Goal: Task Accomplishment & Management: Complete application form

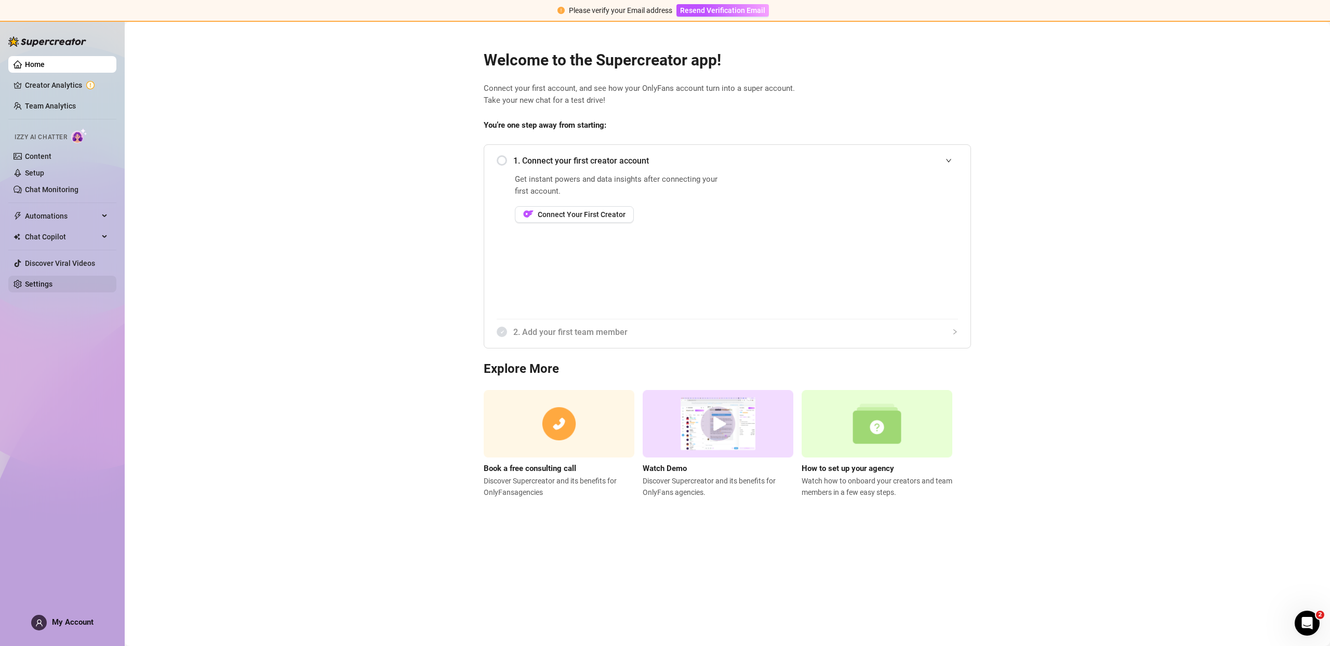
click at [34, 284] on link "Settings" at bounding box center [39, 284] width 28 height 8
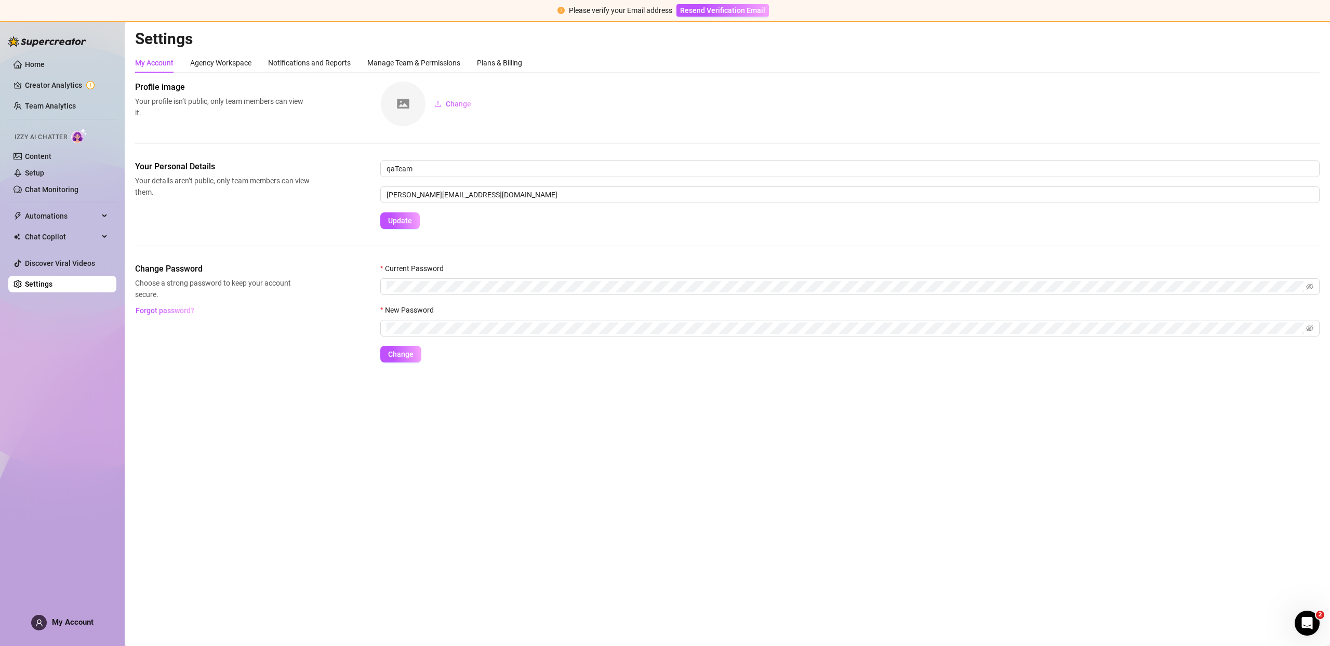
click at [73, 620] on span "My Account" at bounding box center [73, 622] width 42 height 9
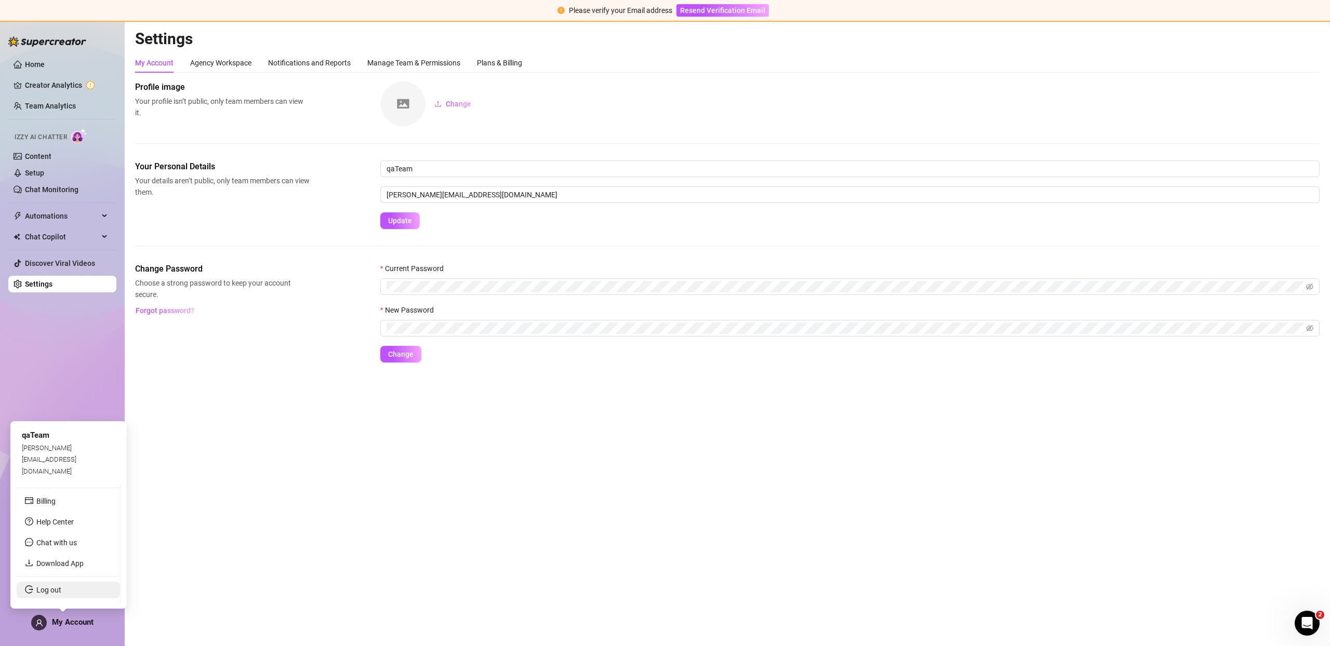
click at [61, 594] on link "Log out" at bounding box center [48, 590] width 25 height 8
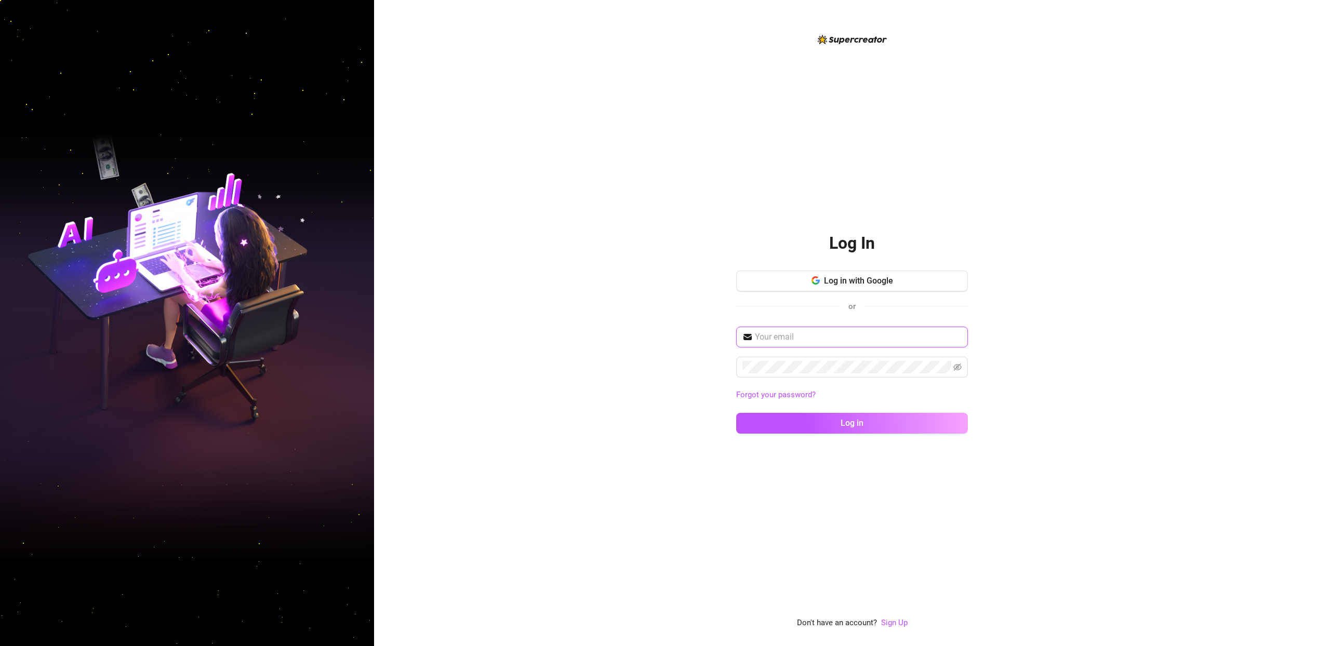
type input "[PERSON_NAME][EMAIL_ADDRESS][DOMAIN_NAME]"
click at [891, 620] on link "Sign Up" at bounding box center [894, 622] width 26 height 9
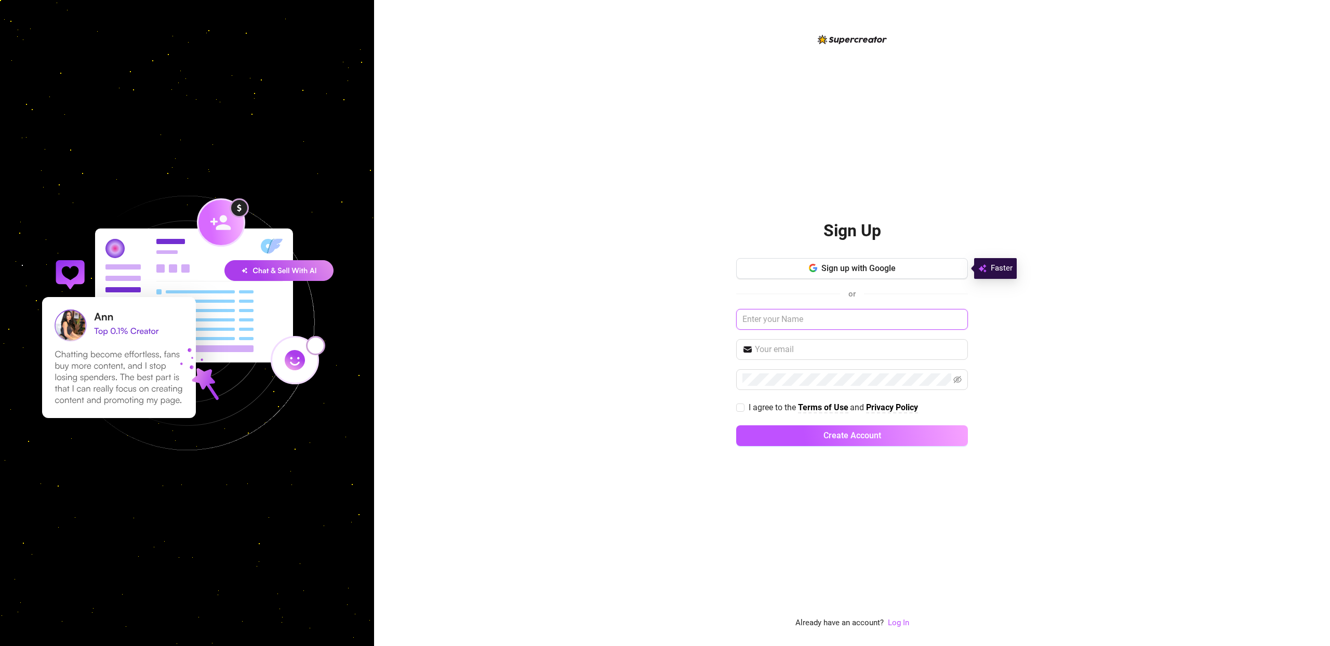
click at [795, 317] on input "text" at bounding box center [852, 319] width 232 height 21
type input "[GEOGRAPHIC_DATA]"
type input "h"
type input "[EMAIL_ADDRESS][DOMAIN_NAME]"
drag, startPoint x: 1107, startPoint y: 455, endPoint x: 1106, endPoint y: 445, distance: 10.4
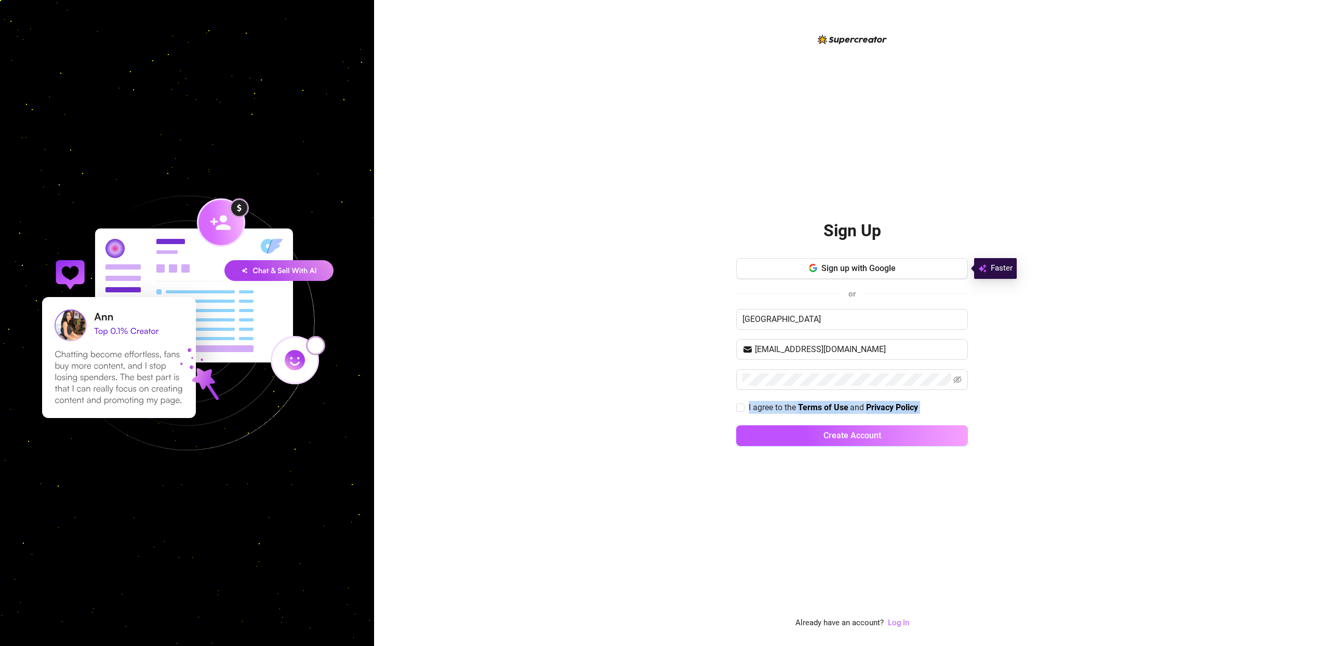
click at [1106, 445] on div "Sign Up Sign up with Google or [GEOGRAPHIC_DATA][EMAIL_ADDRESS][DOMAIN_NAME] I …" at bounding box center [852, 323] width 956 height 646
click at [757, 408] on span "I agree to the" at bounding box center [772, 408] width 49 height 10
click at [743, 408] on input "I agree to the Terms of Use and Privacy Policy" at bounding box center [739, 407] width 7 height 7
checkbox input "true"
click at [801, 430] on button "Create Account" at bounding box center [852, 435] width 232 height 21
